Goal: Transaction & Acquisition: Purchase product/service

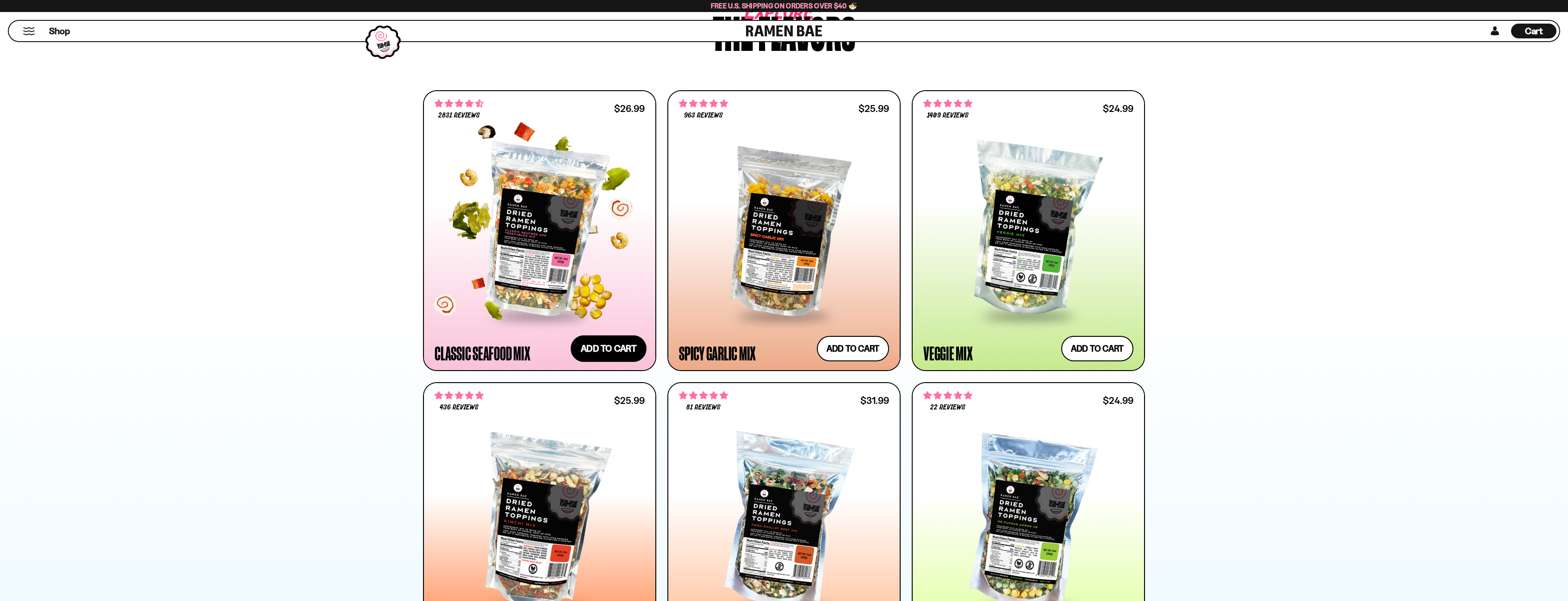
scroll to position [509, 0]
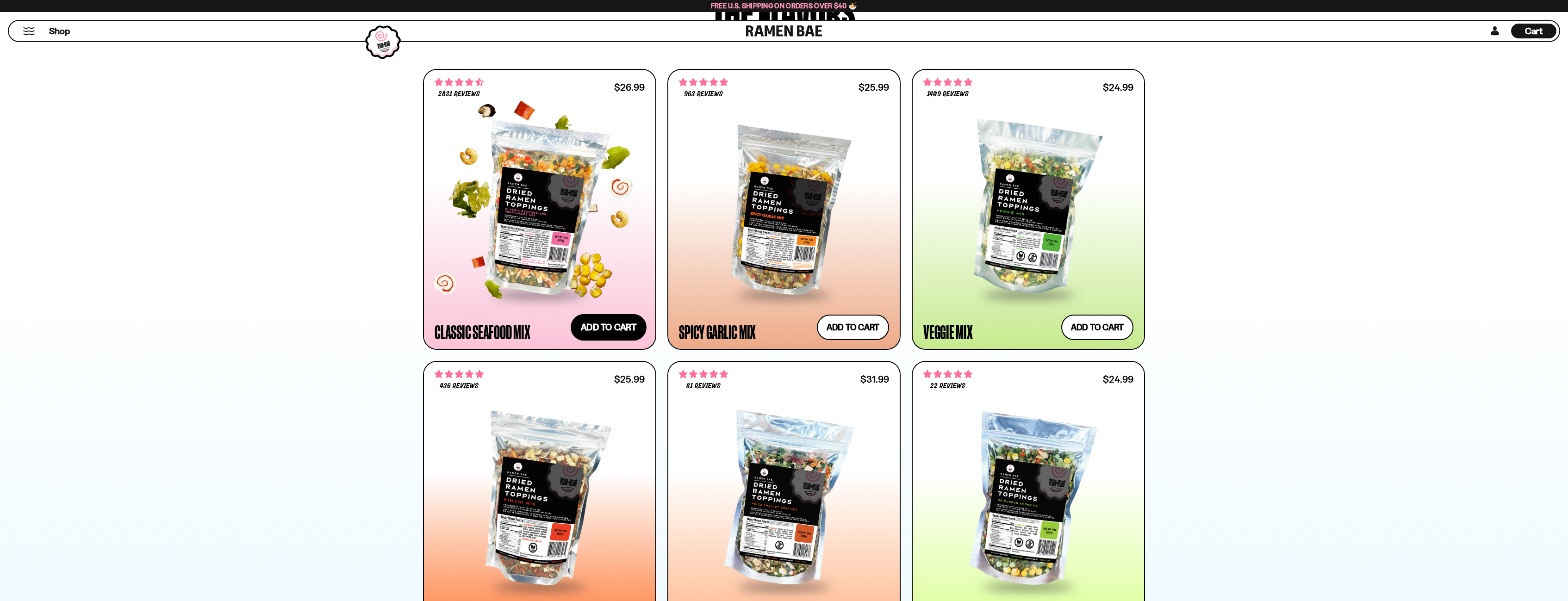
click at [623, 332] on button "Add to cart Add ― Regular price $26.99 Regular price Sale price $26.99 Unit pri…" at bounding box center [608, 327] width 76 height 27
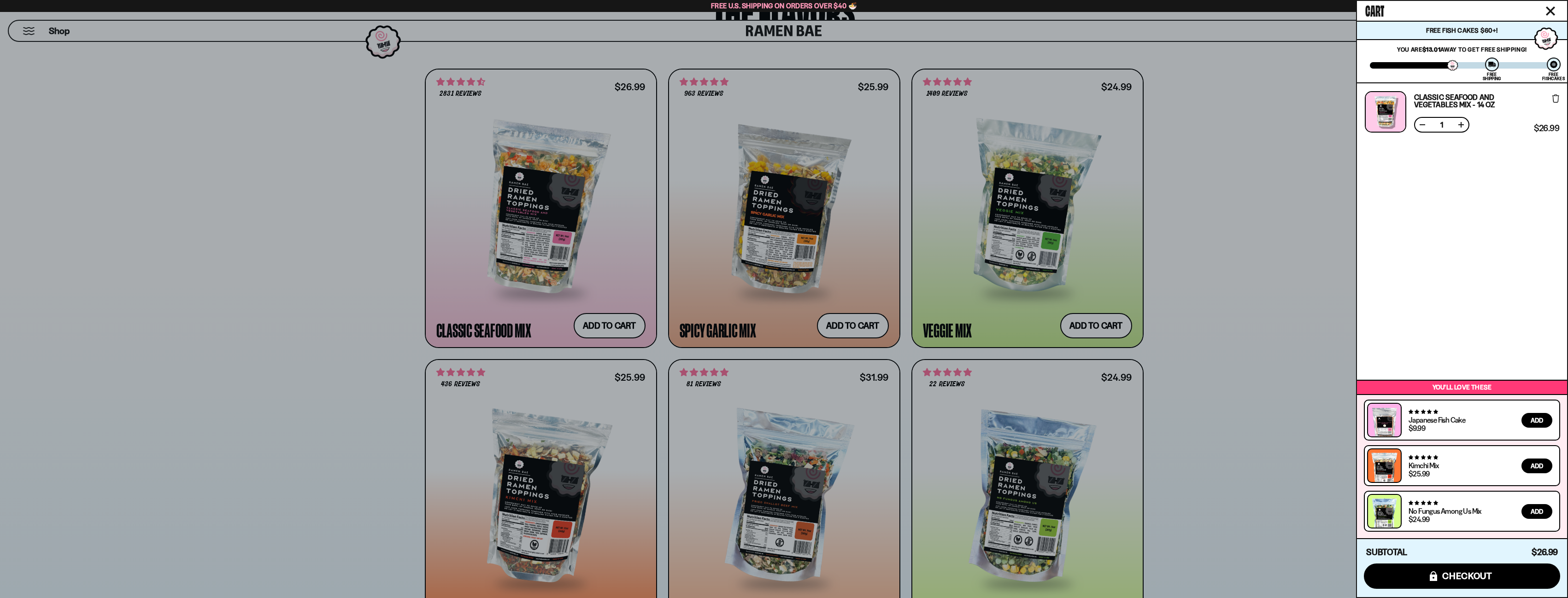
click at [1242, 190] on div at bounding box center [784, 299] width 1568 height 598
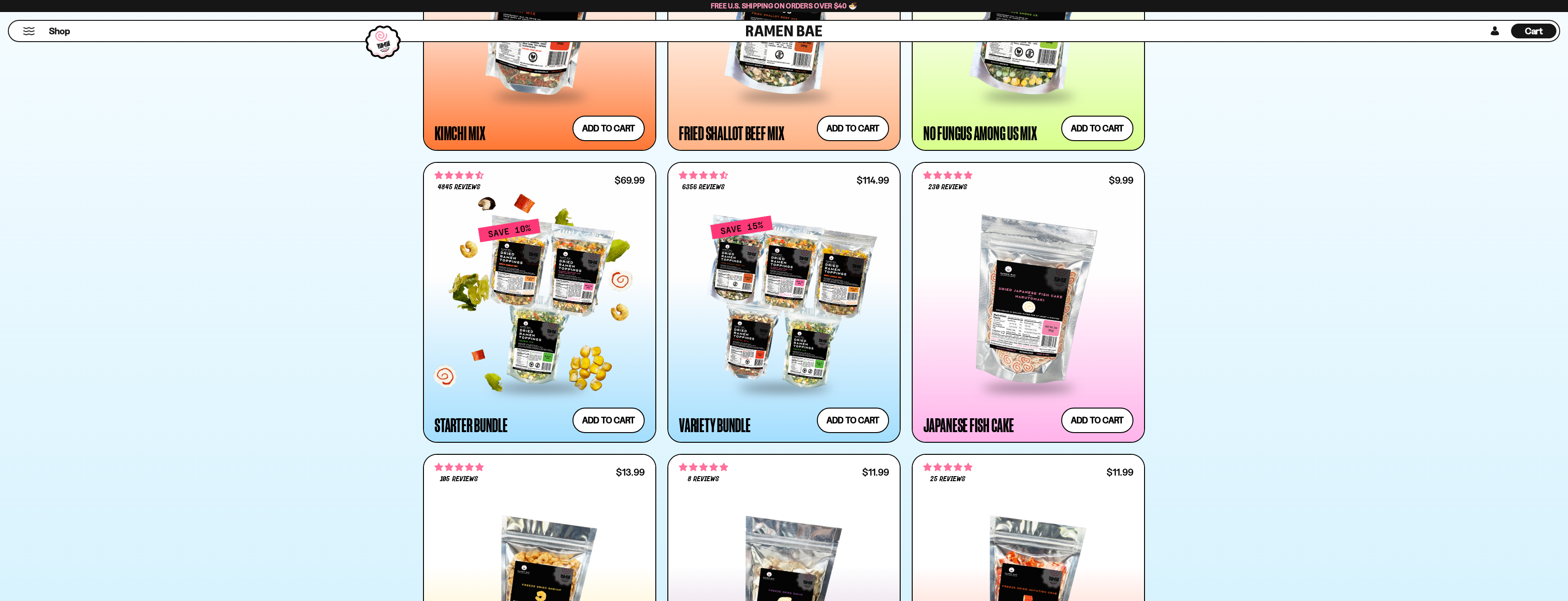
scroll to position [1018, 0]
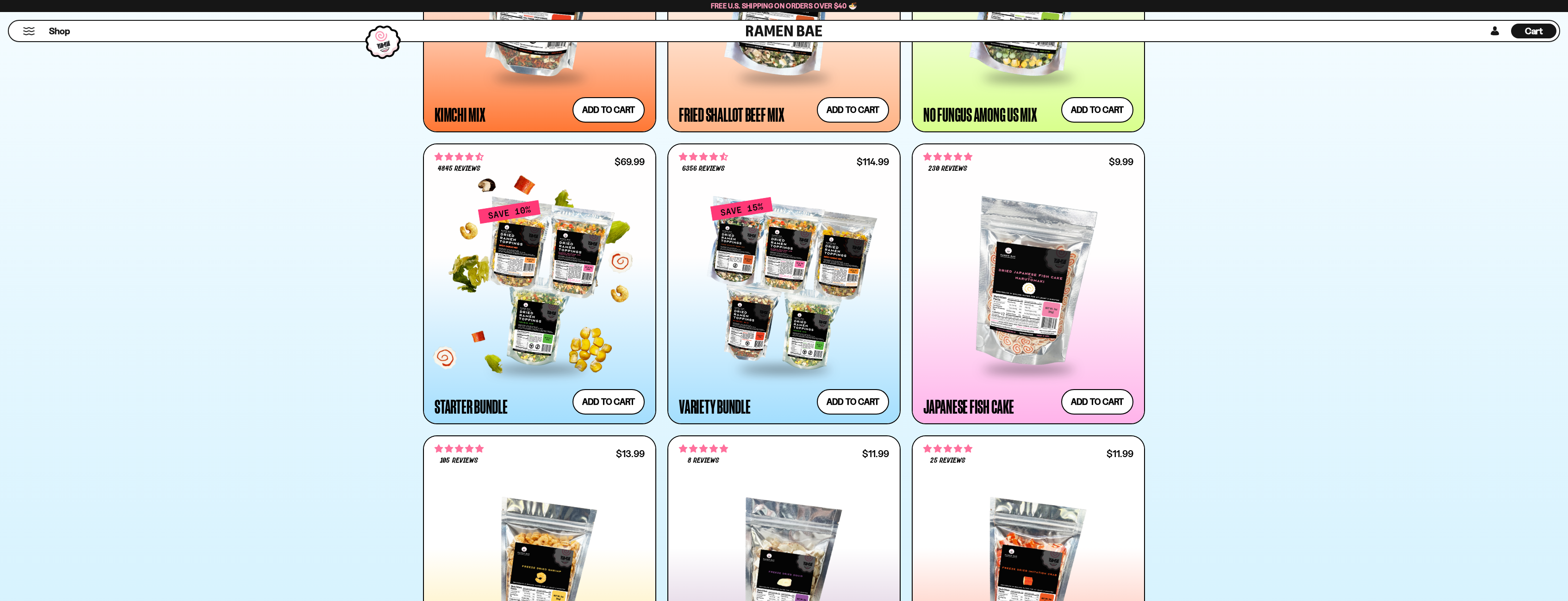
click at [525, 275] on div at bounding box center [540, 284] width 210 height 169
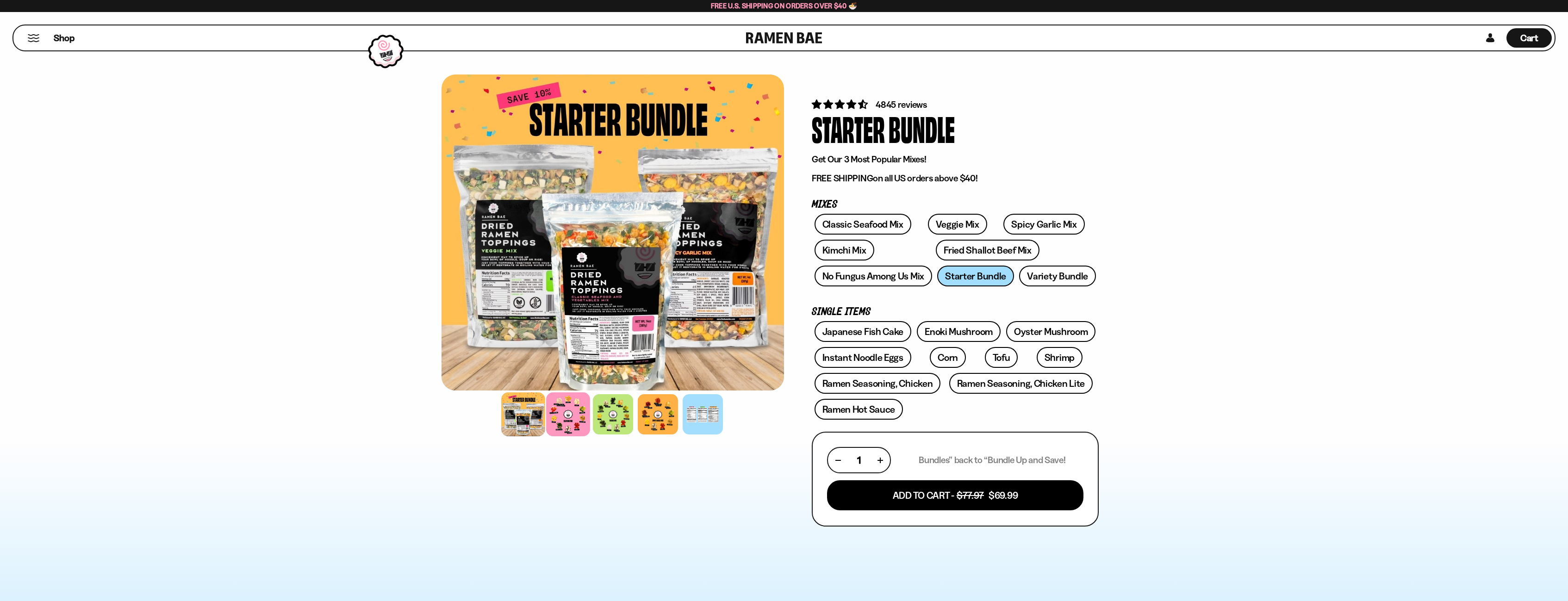
click at [580, 408] on div at bounding box center [568, 415] width 44 height 44
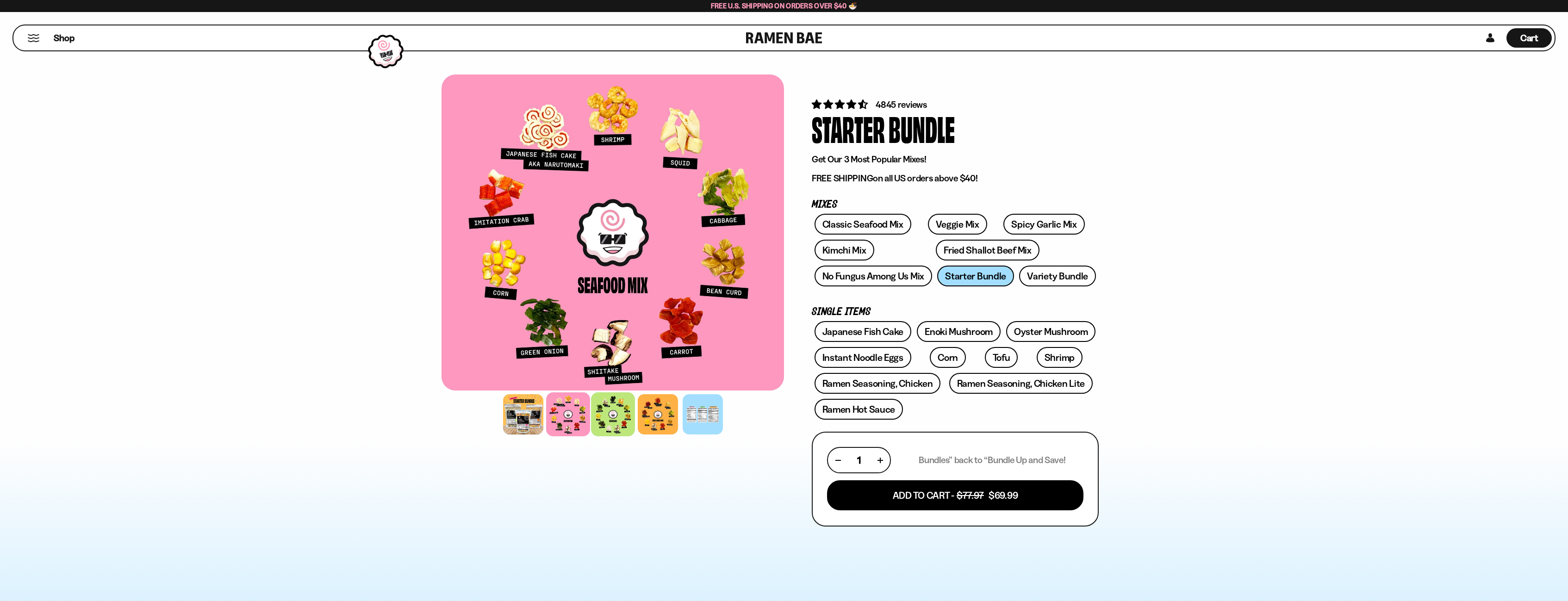
click at [625, 418] on div at bounding box center [613, 415] width 44 height 44
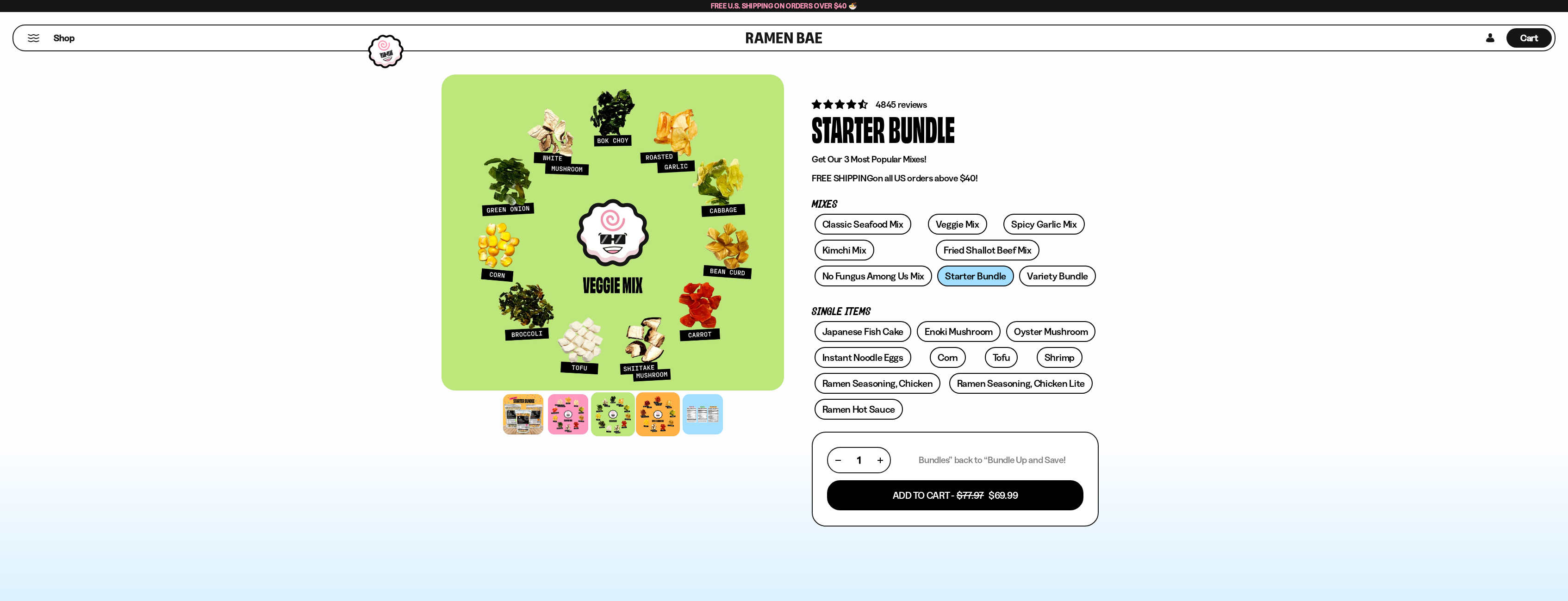
click at [658, 417] on div at bounding box center [658, 415] width 44 height 44
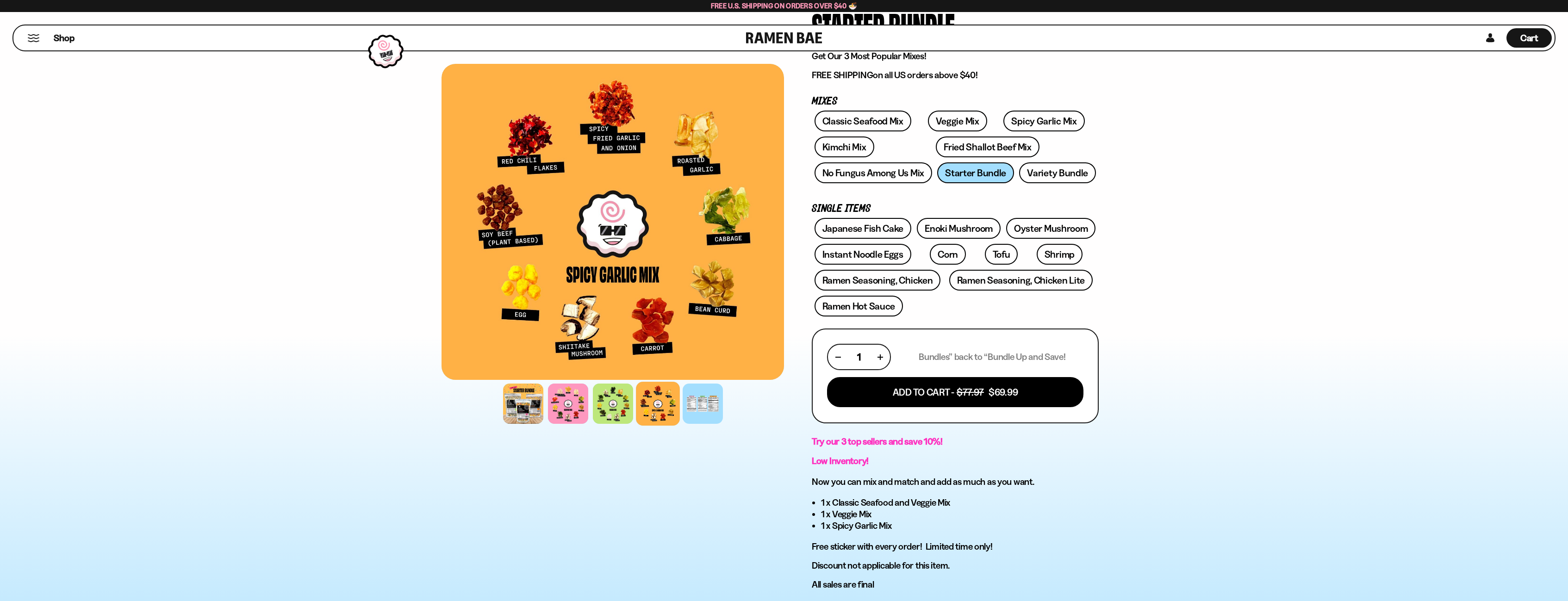
scroll to position [46, 0]
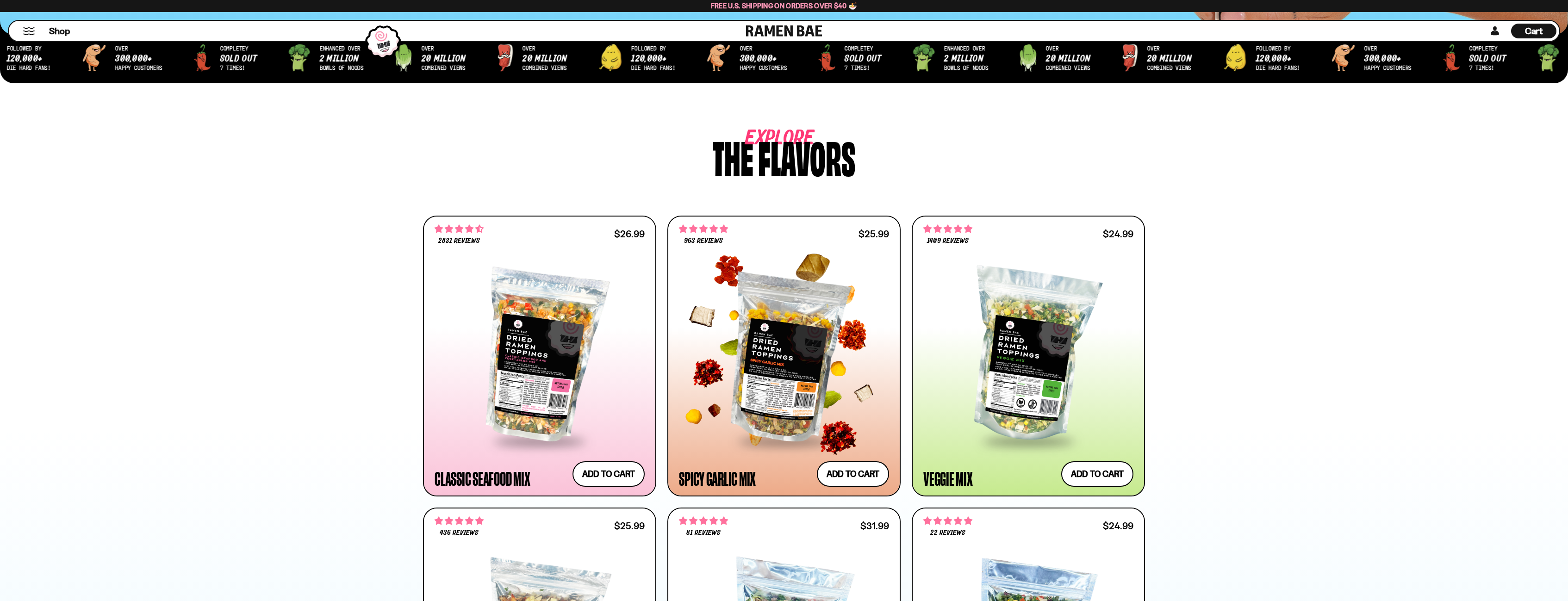
scroll to position [509, 0]
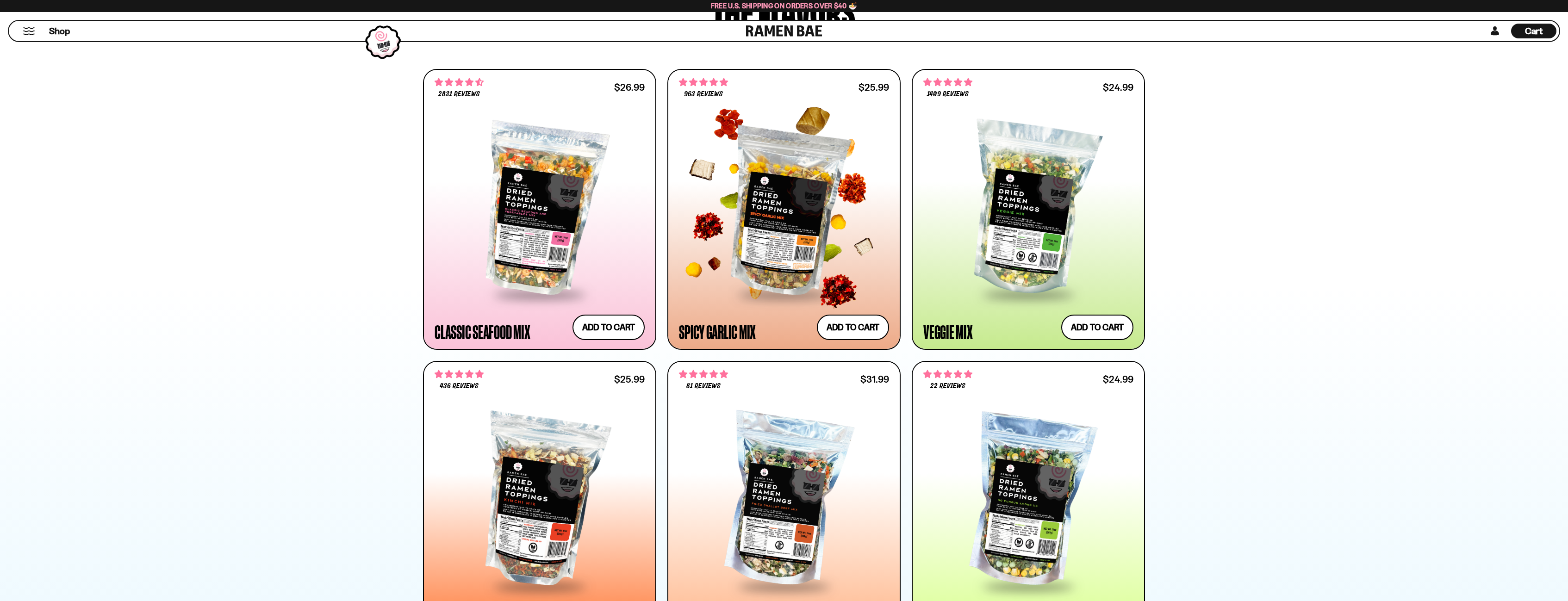
click at [794, 207] on div at bounding box center [784, 209] width 210 height 169
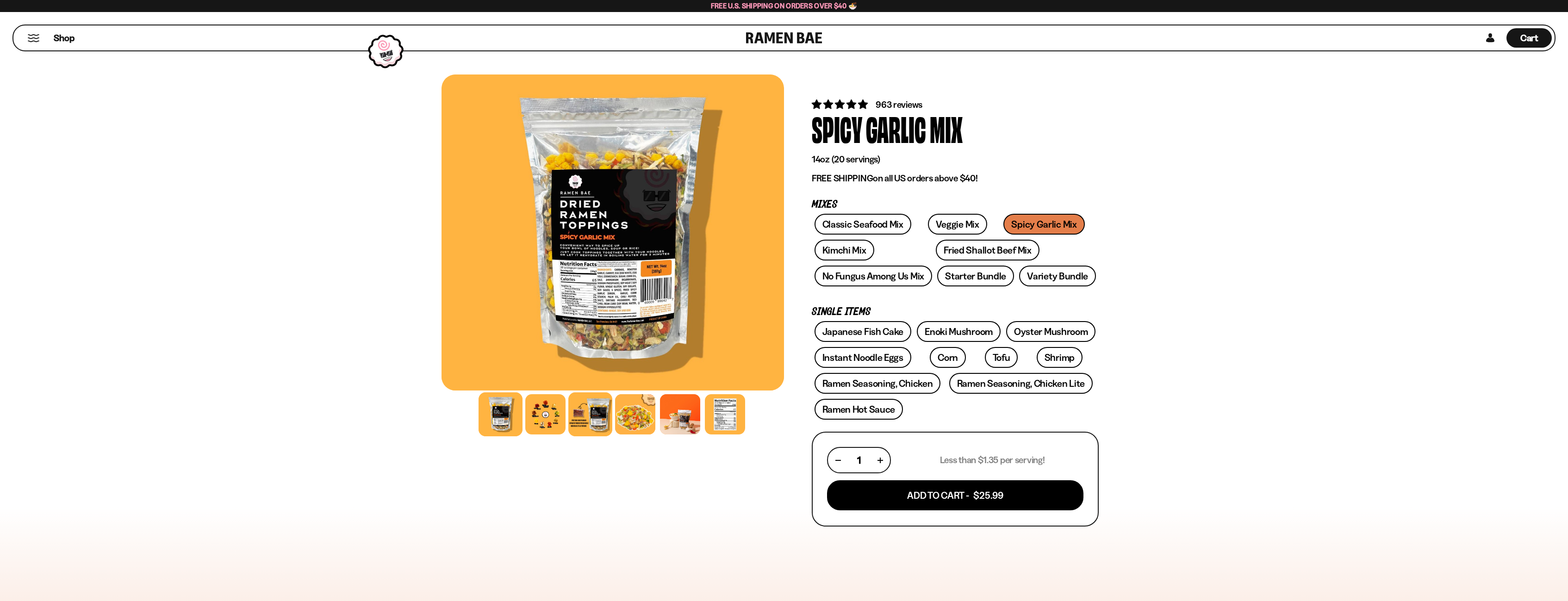
click at [589, 416] on div at bounding box center [591, 415] width 44 height 44
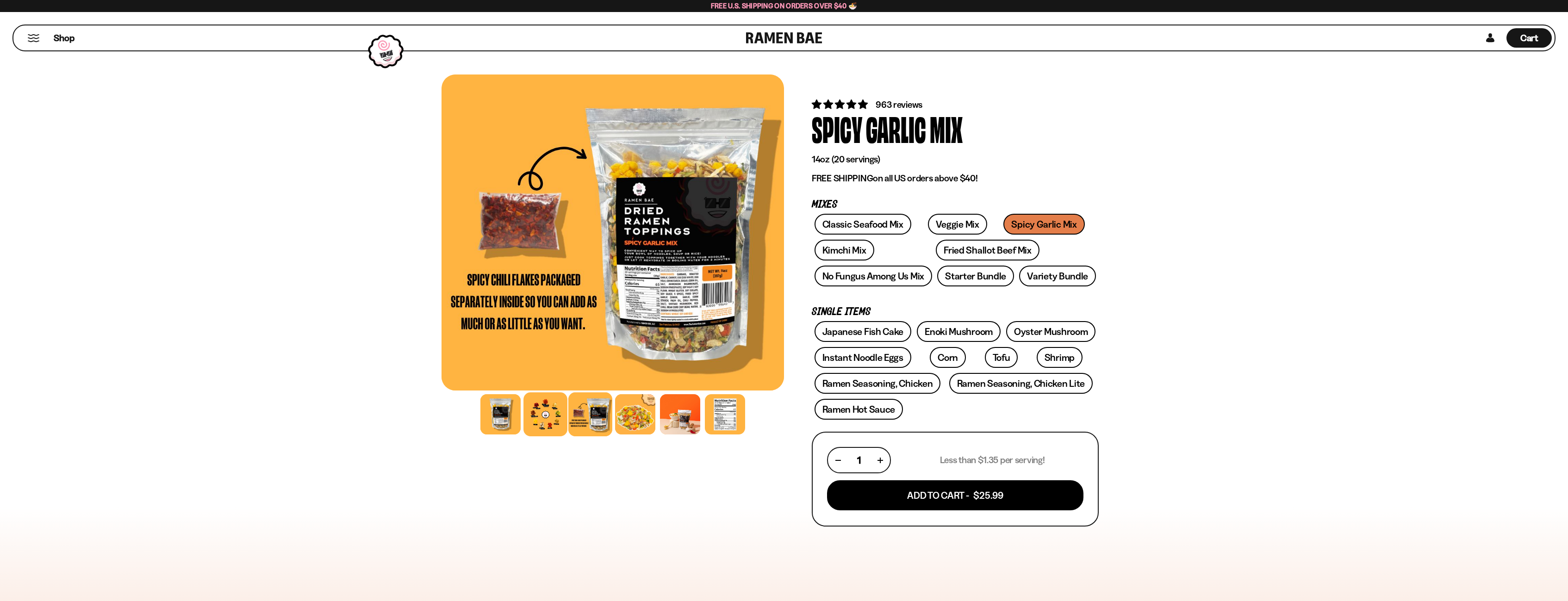
click at [547, 409] on div at bounding box center [545, 415] width 44 height 44
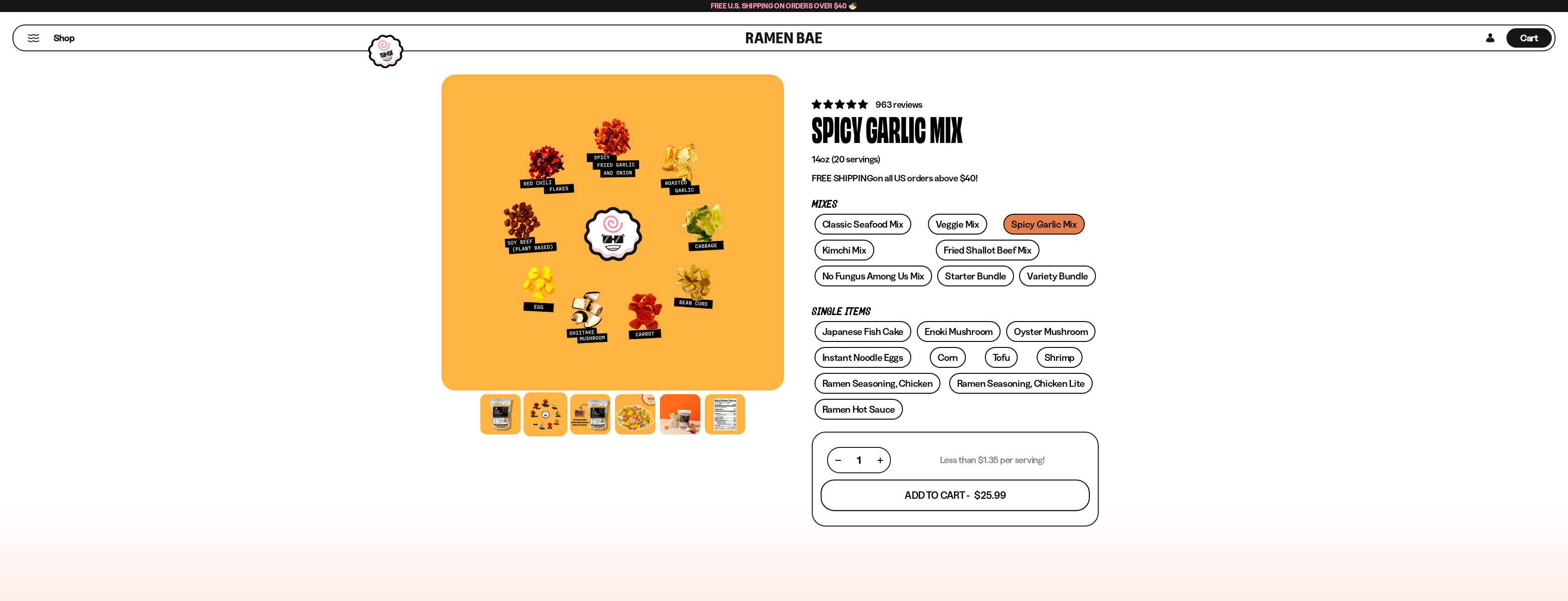
click at [960, 501] on button "Add To Cart - $25.99" at bounding box center [955, 495] width 270 height 31
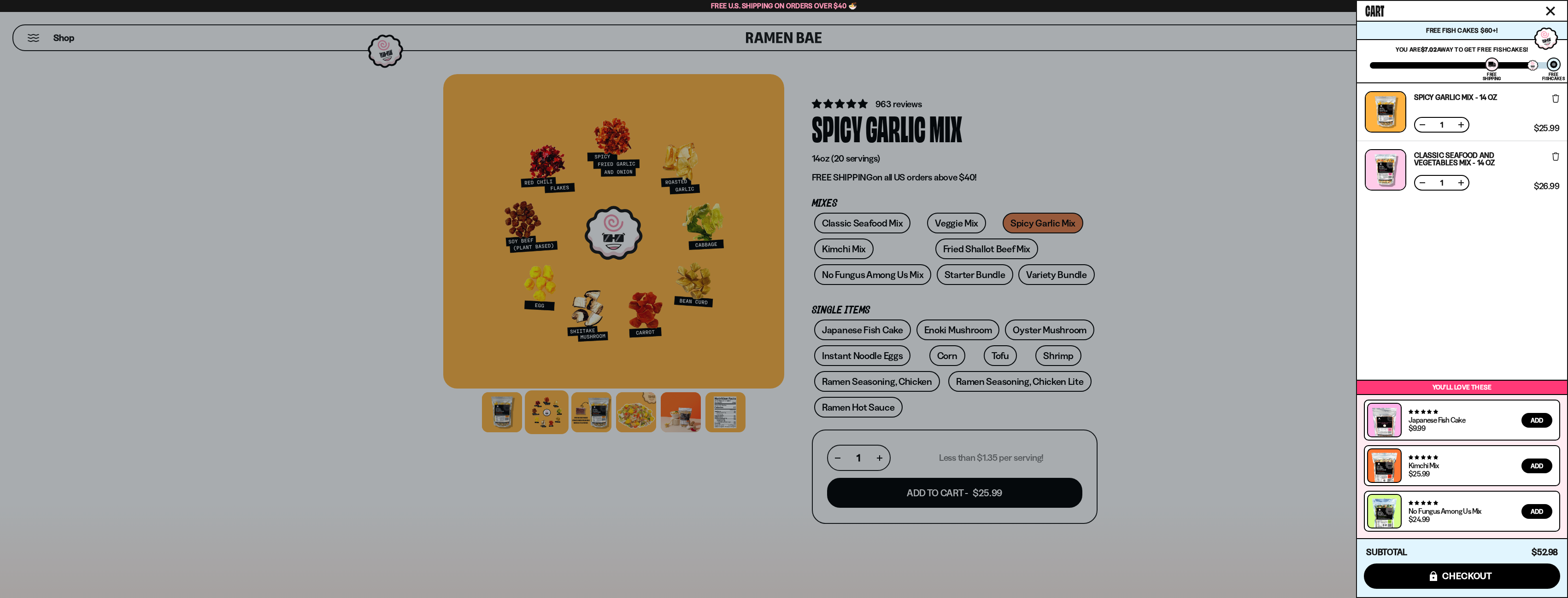
click at [316, 225] on div at bounding box center [784, 299] width 1568 height 598
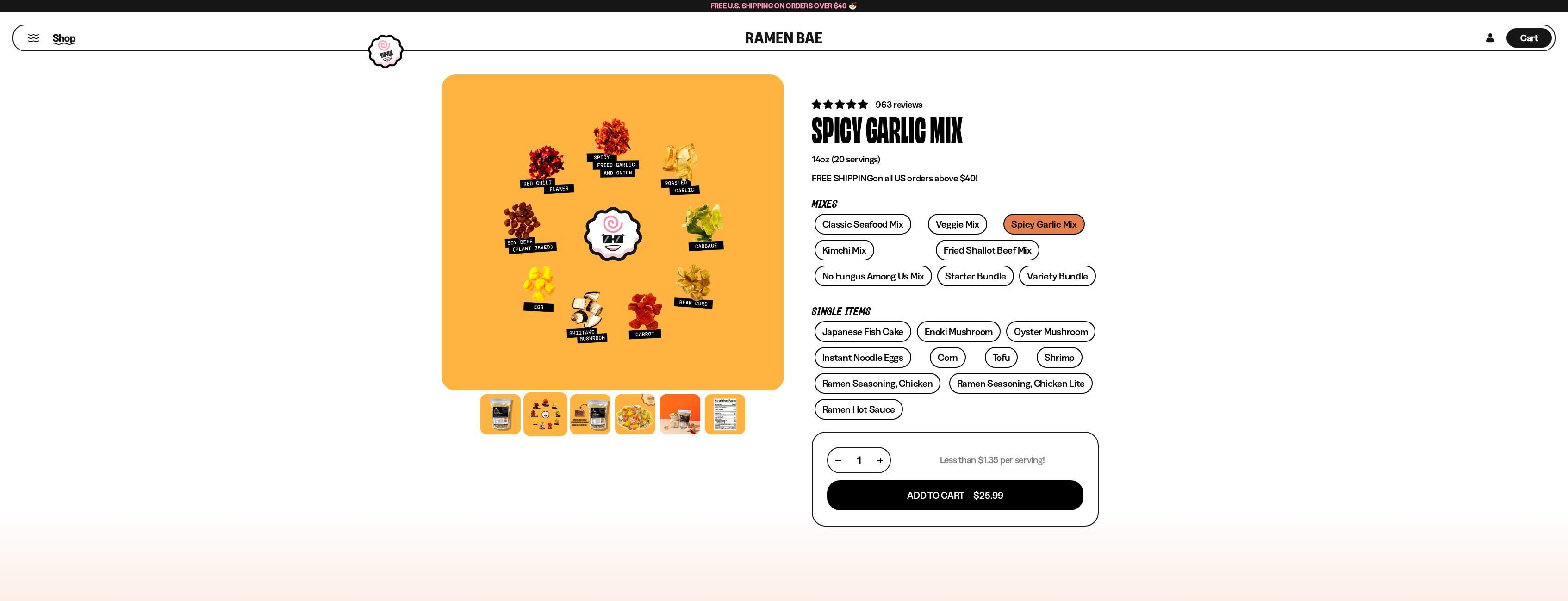
click at [59, 33] on span "Shop" at bounding box center [64, 38] width 23 height 14
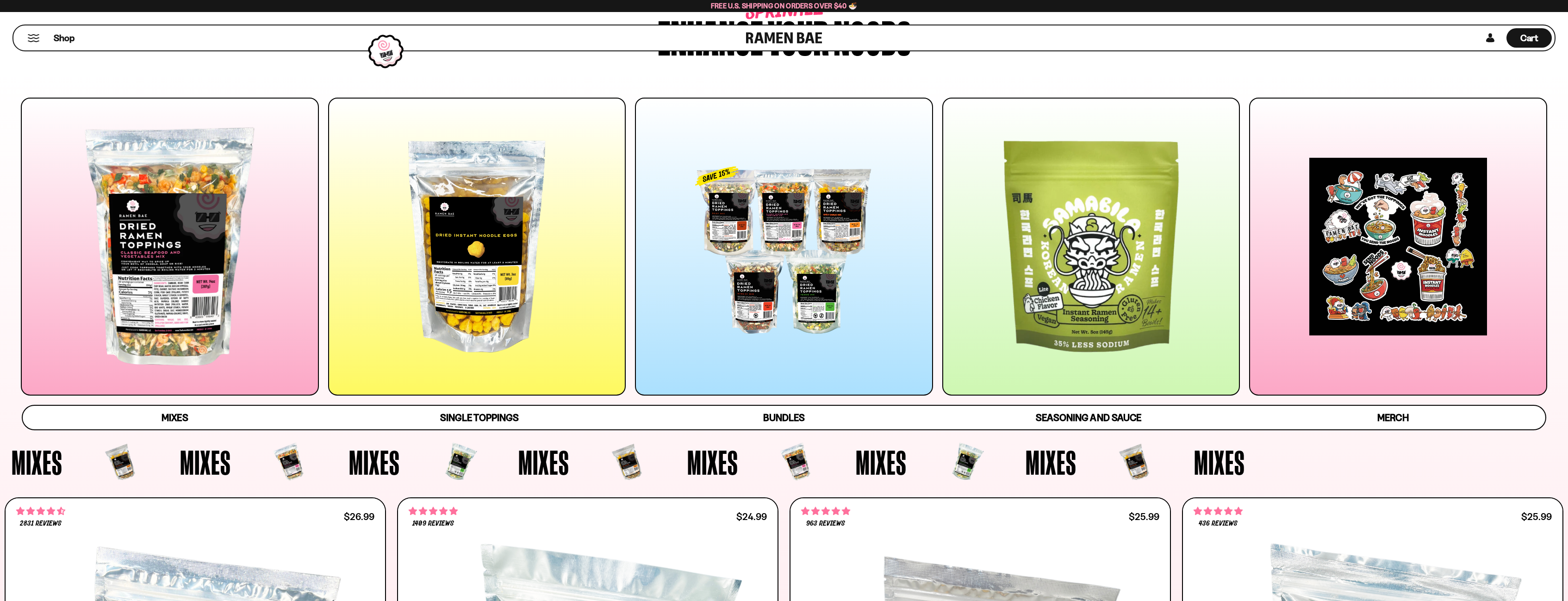
scroll to position [278, 0]
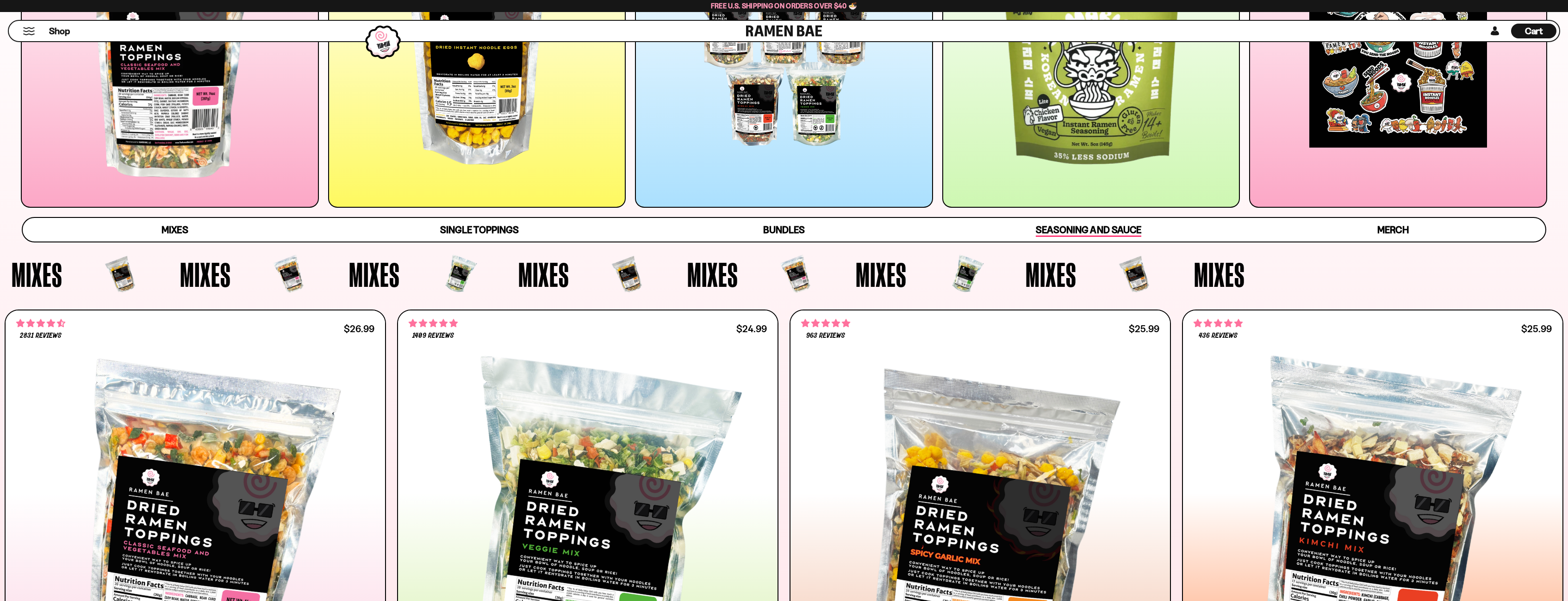
click at [1121, 231] on span "Seasoning and Sauce" at bounding box center [1088, 230] width 105 height 13
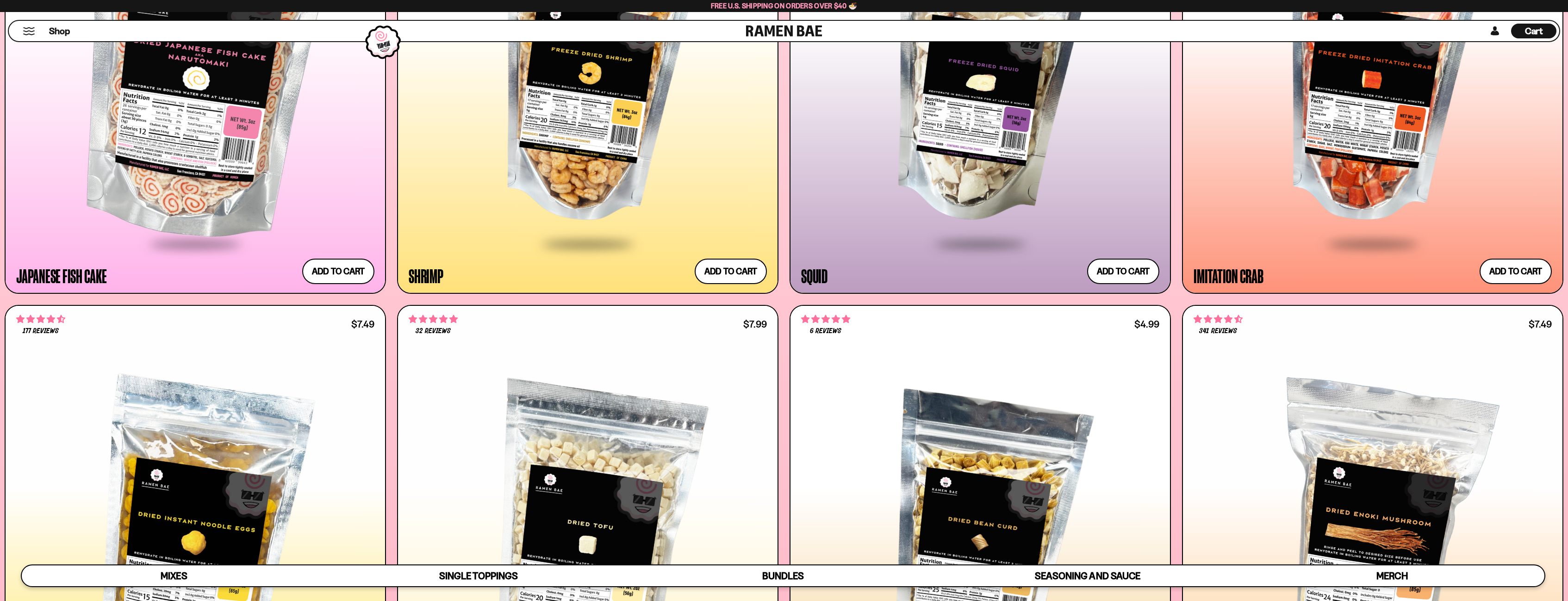
scroll to position [1989, 0]
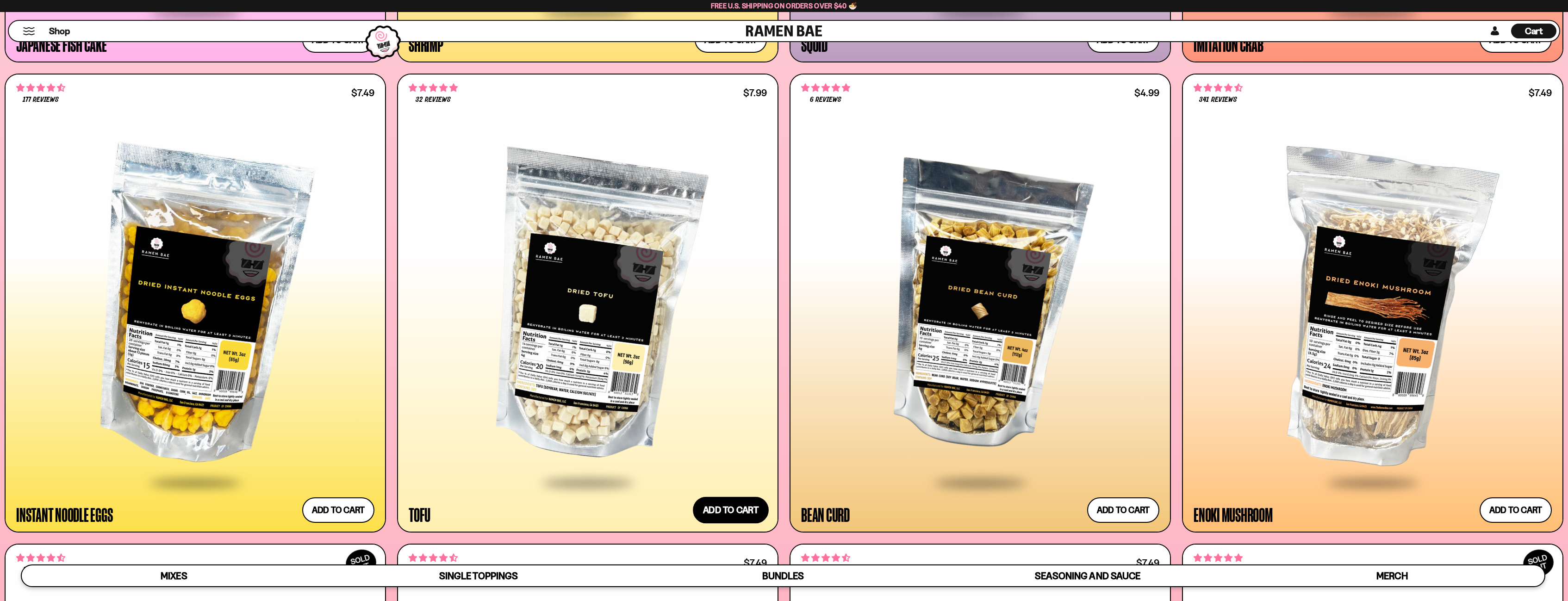
click at [743, 499] on button "Add to cart Add ― Regular price $7.99 Regular price Sale price $7.99 Unit price…" at bounding box center [731, 510] width 76 height 27
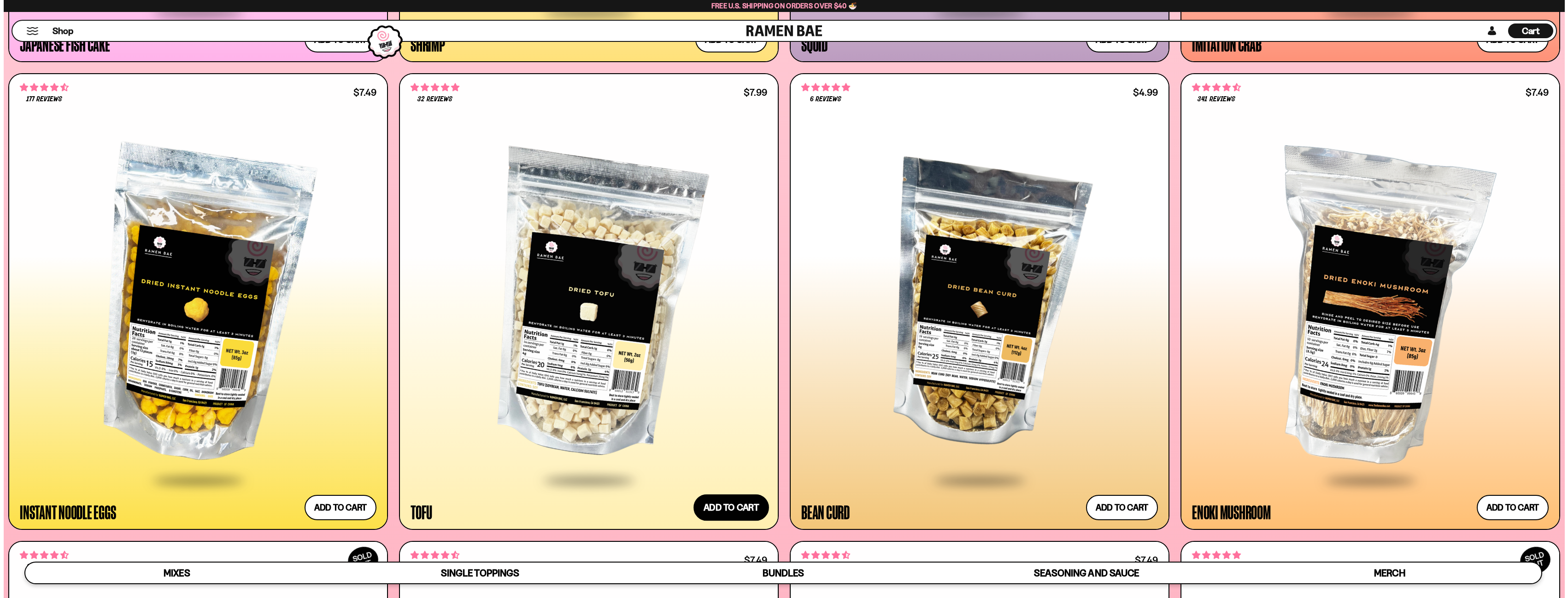
scroll to position [1985, 0]
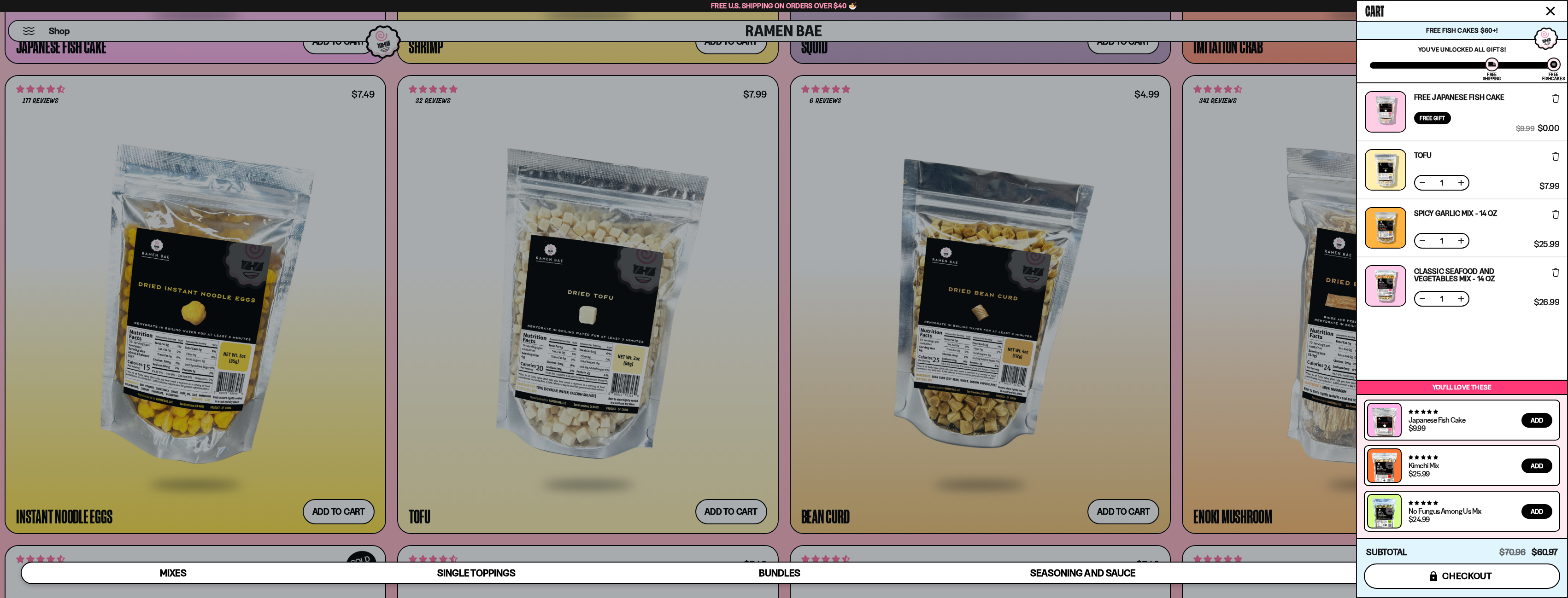
click at [1459, 581] on span "checkout" at bounding box center [1467, 576] width 51 height 10
